Goal: Task Accomplishment & Management: Complete application form

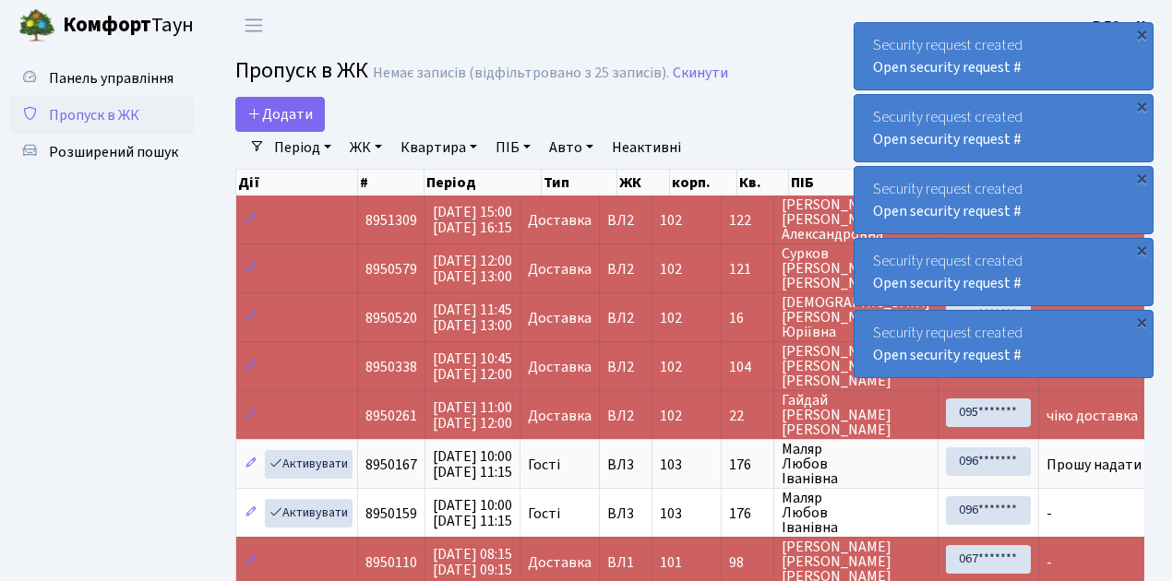
select select "25"
click at [101, 117] on span "Пропуск в ЖК" at bounding box center [94, 115] width 90 height 20
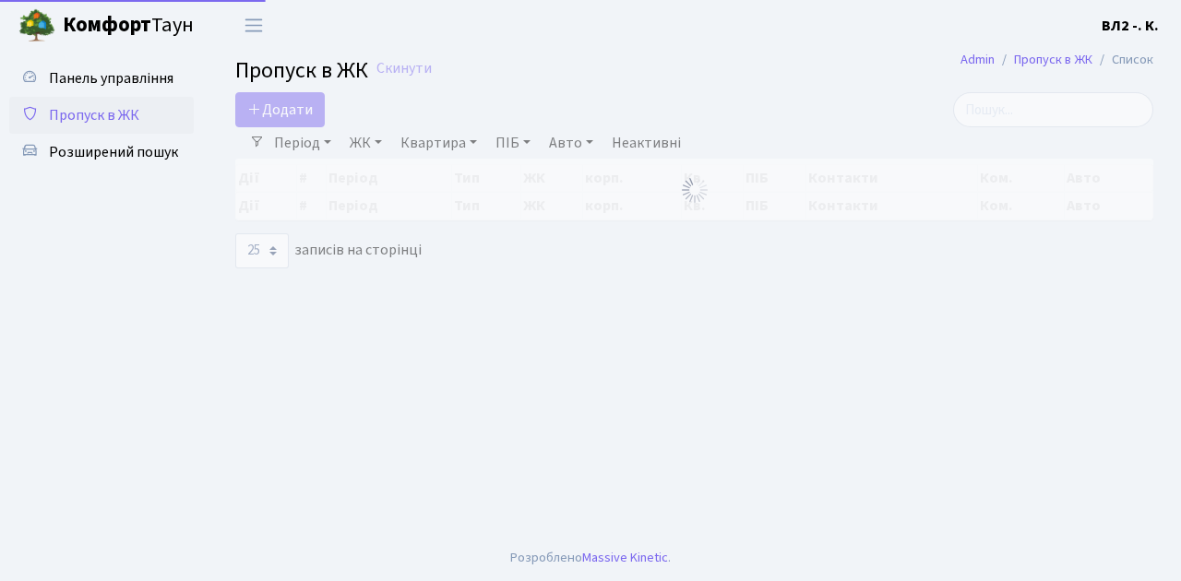
select select "25"
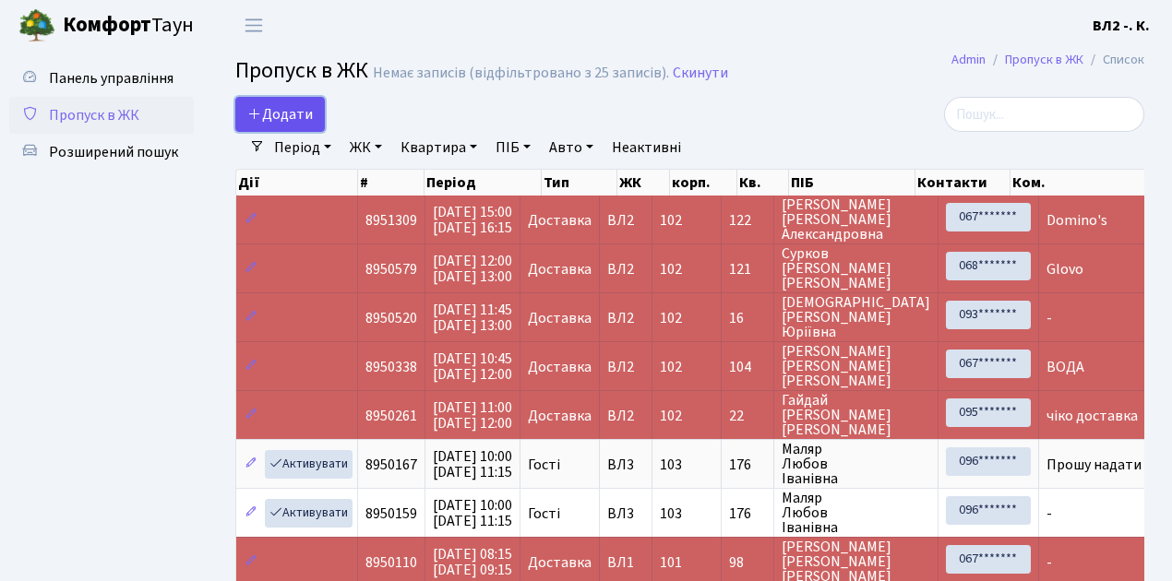
click at [297, 117] on span "Додати" at bounding box center [279, 114] width 65 height 20
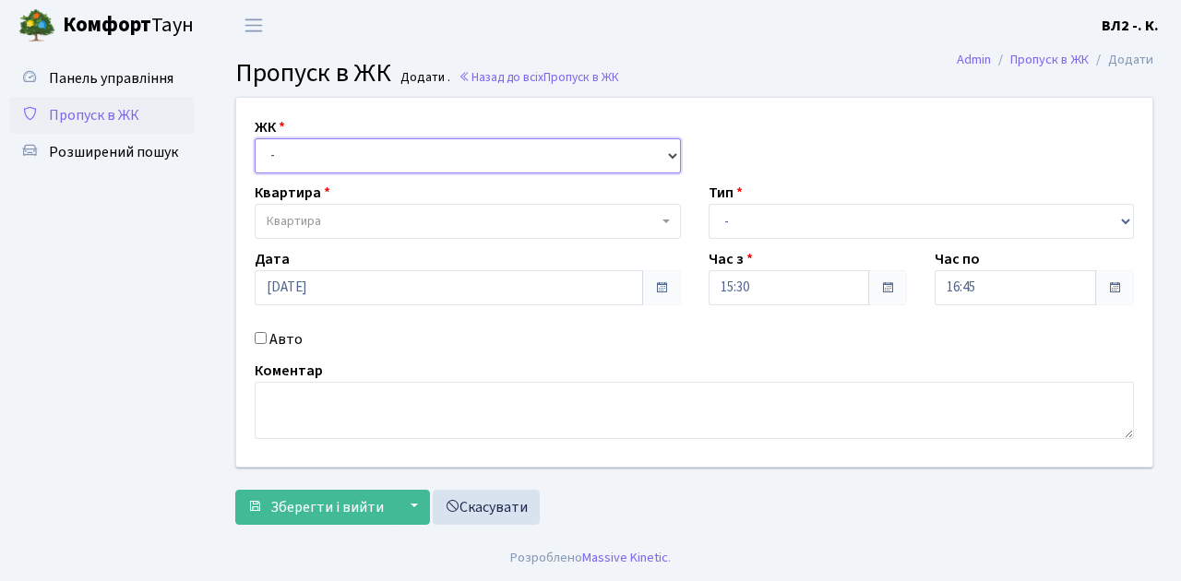
click at [295, 157] on select "- ВЛ1, Ужгородський пров., 4/1 ВЛ2, Голосіївський просп., 76 ВЛ3, пр.Голосіївсь…" at bounding box center [468, 155] width 426 height 35
select select "317"
click at [255, 138] on select "- ВЛ1, Ужгородський пров., 4/1 ВЛ2, Голосіївський просп., 76 ВЛ3, пр.Голосіївсь…" at bounding box center [468, 155] width 426 height 35
select select
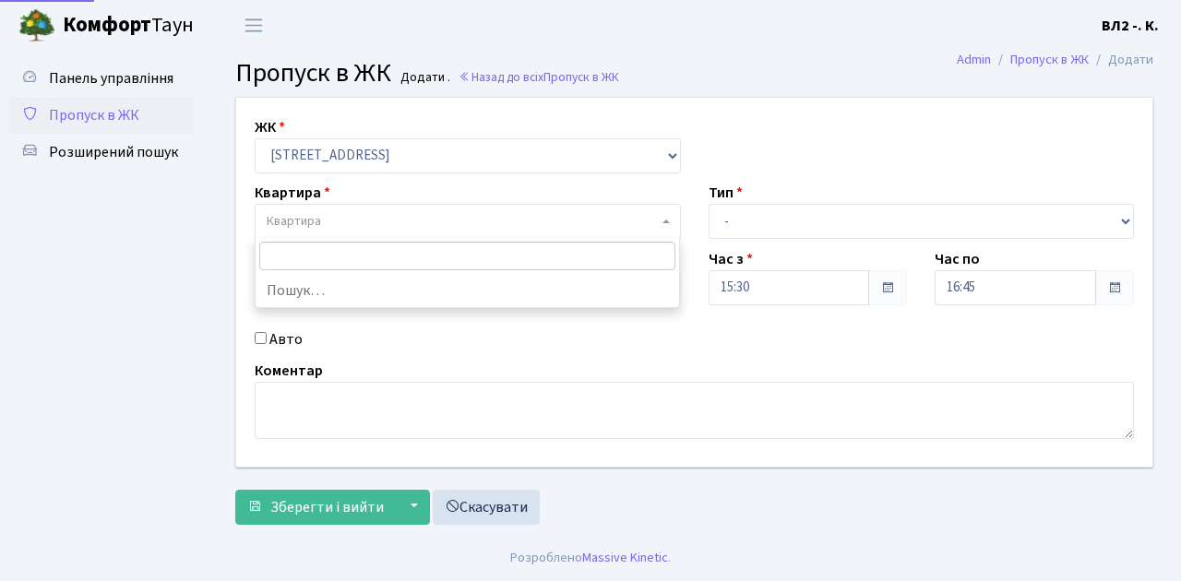
click at [347, 231] on span "Квартира" at bounding box center [468, 221] width 426 height 35
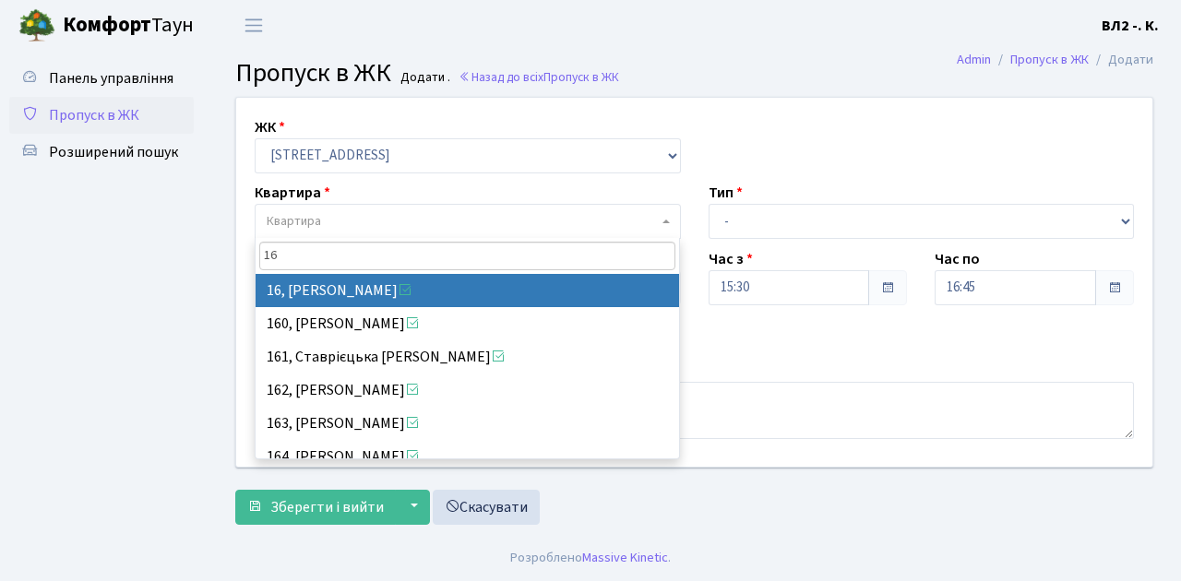
type input "16"
select select "37987"
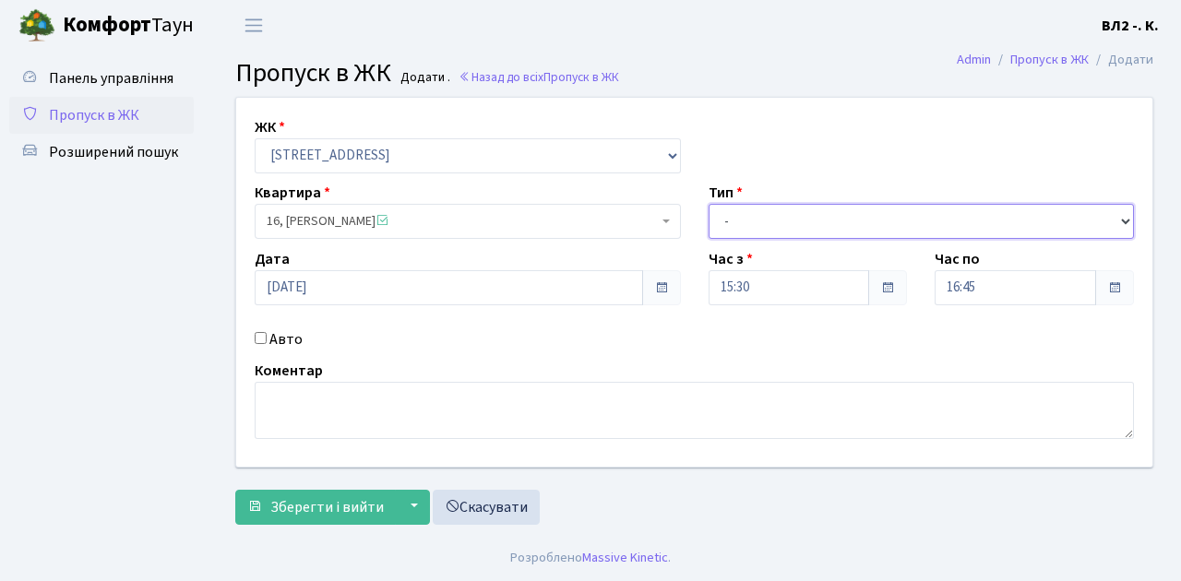
click at [832, 208] on select "- Доставка Таксі Гості Сервіс" at bounding box center [921, 221] width 426 height 35
select select "1"
click at [708, 204] on select "- Доставка Таксі Гості Сервіс" at bounding box center [921, 221] width 426 height 35
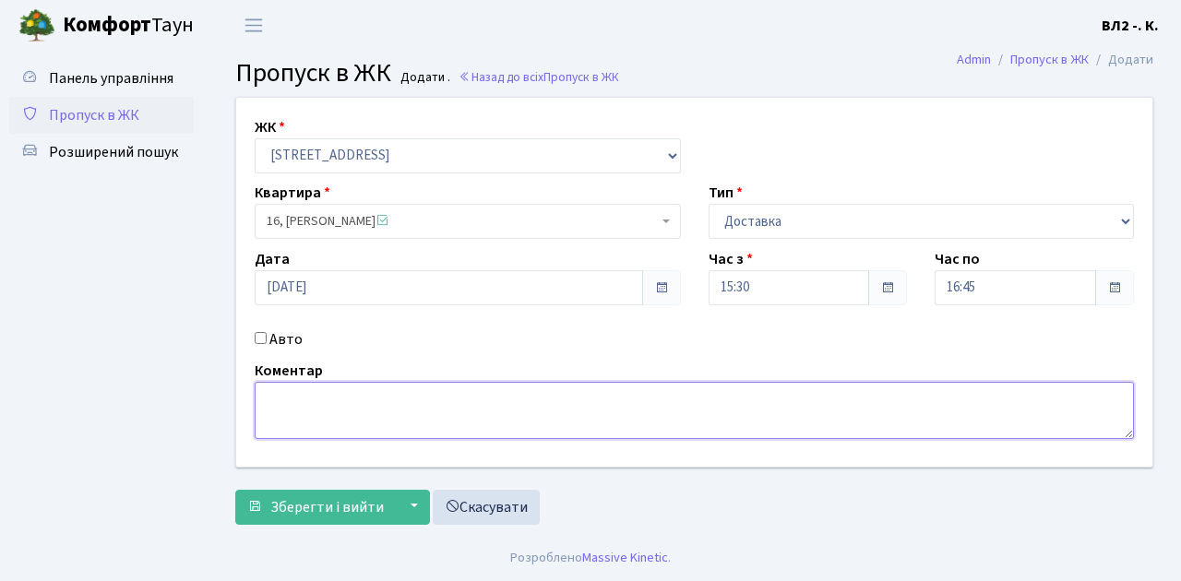
click at [328, 398] on textarea at bounding box center [694, 410] width 879 height 57
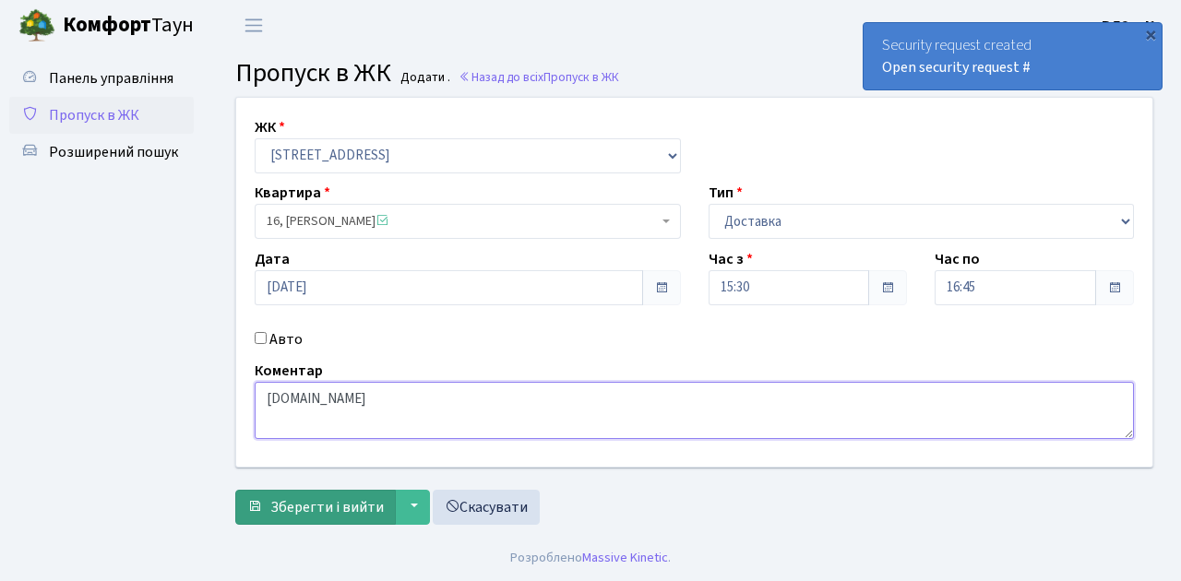
type textarea "[DOMAIN_NAME]"
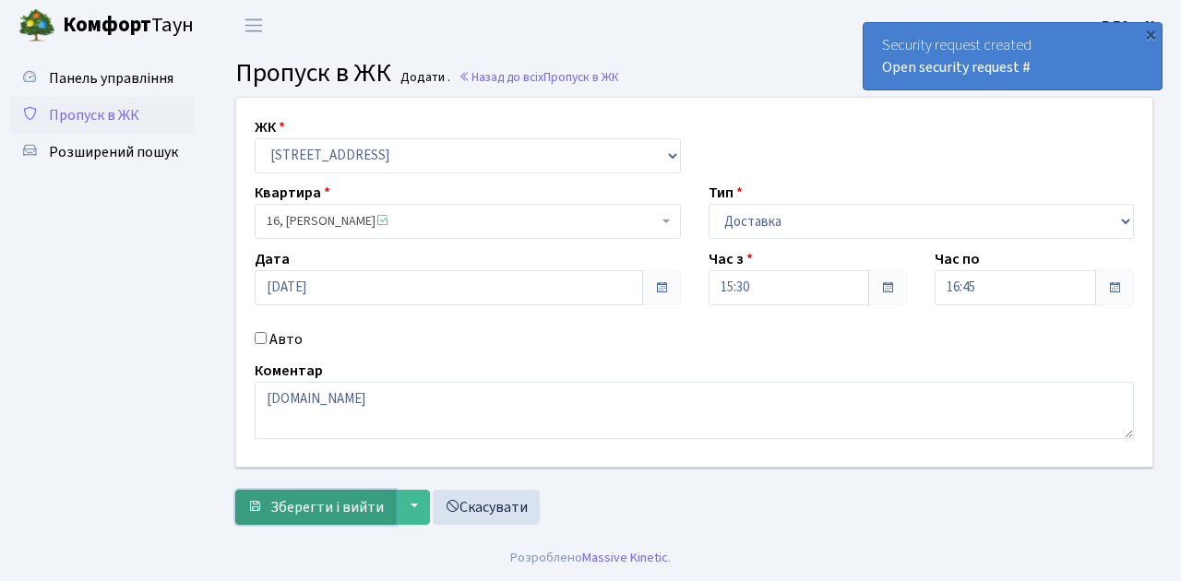
click at [331, 513] on span "Зберегти і вийти" at bounding box center [326, 507] width 113 height 20
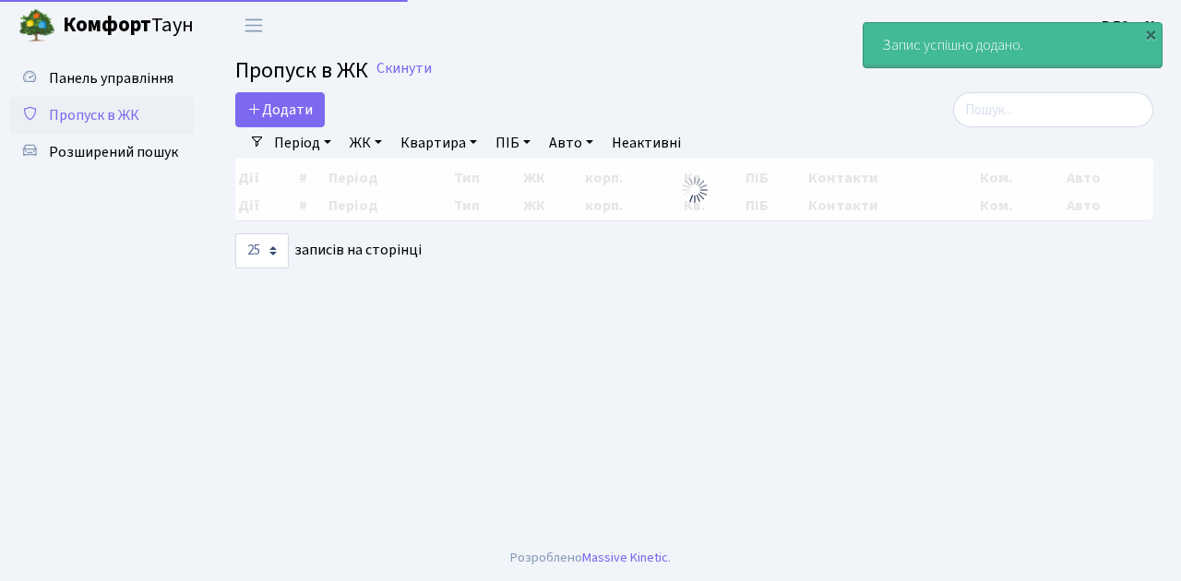
select select "25"
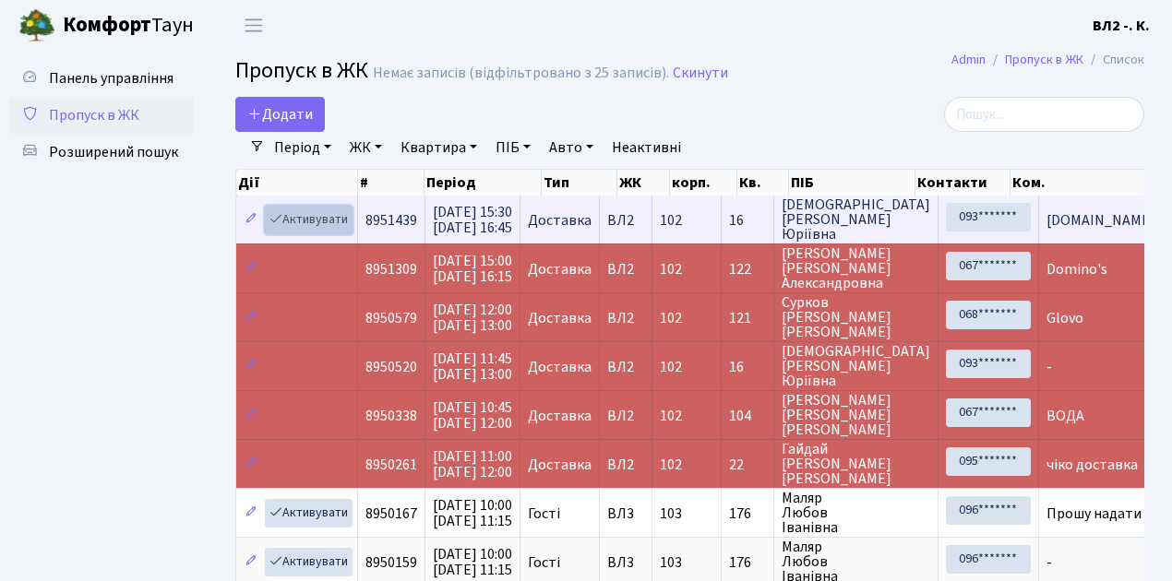
click at [308, 222] on link "Активувати" at bounding box center [309, 220] width 88 height 29
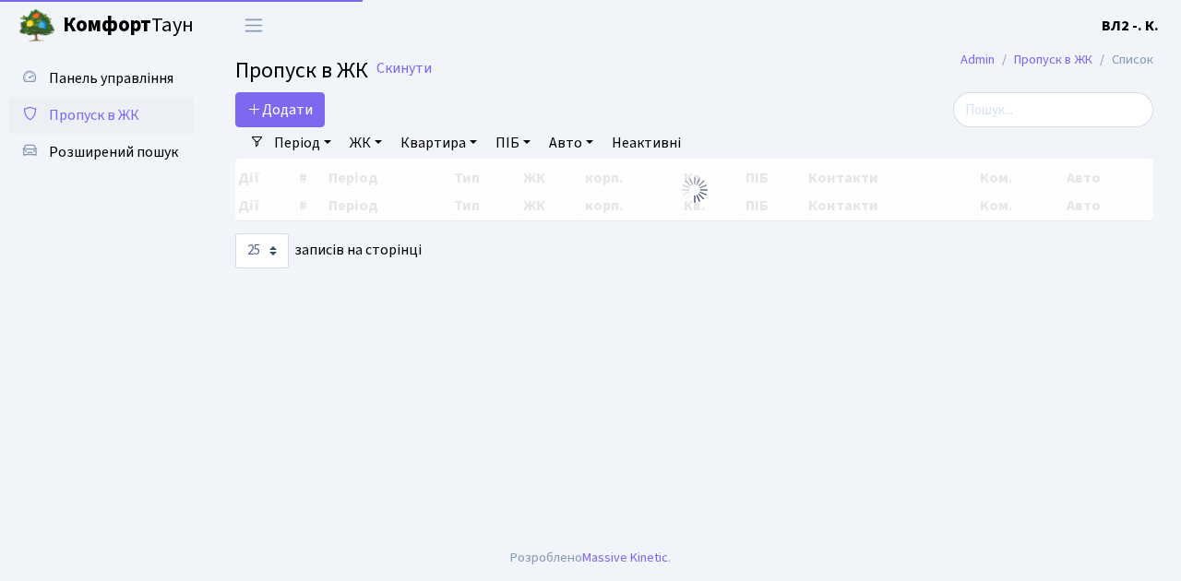
select select "25"
